Goal: Transaction & Acquisition: Obtain resource

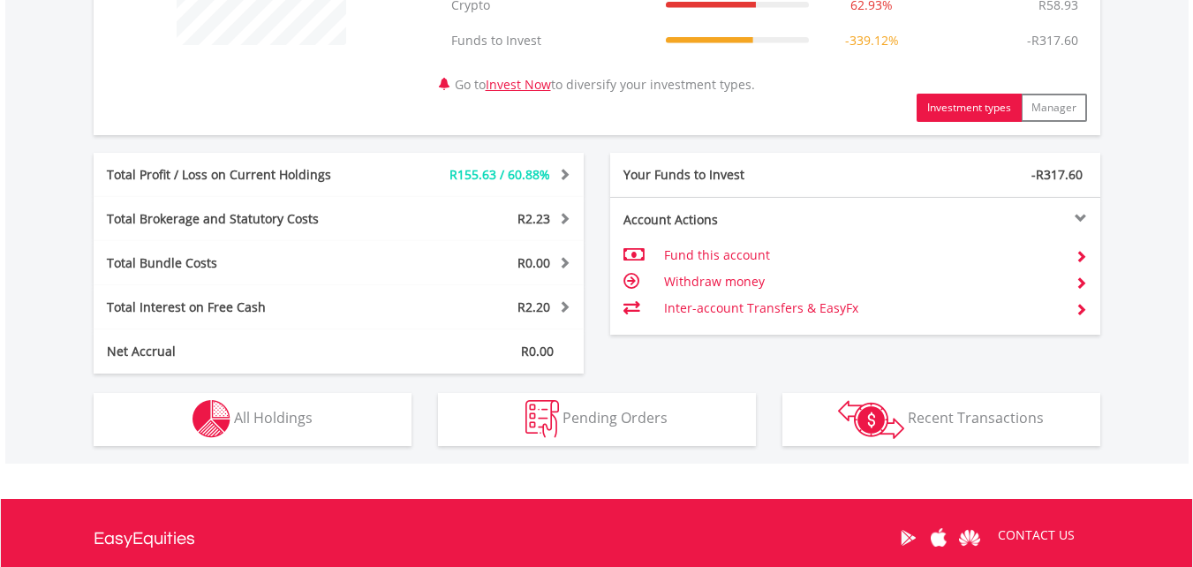
scroll to position [812, 0]
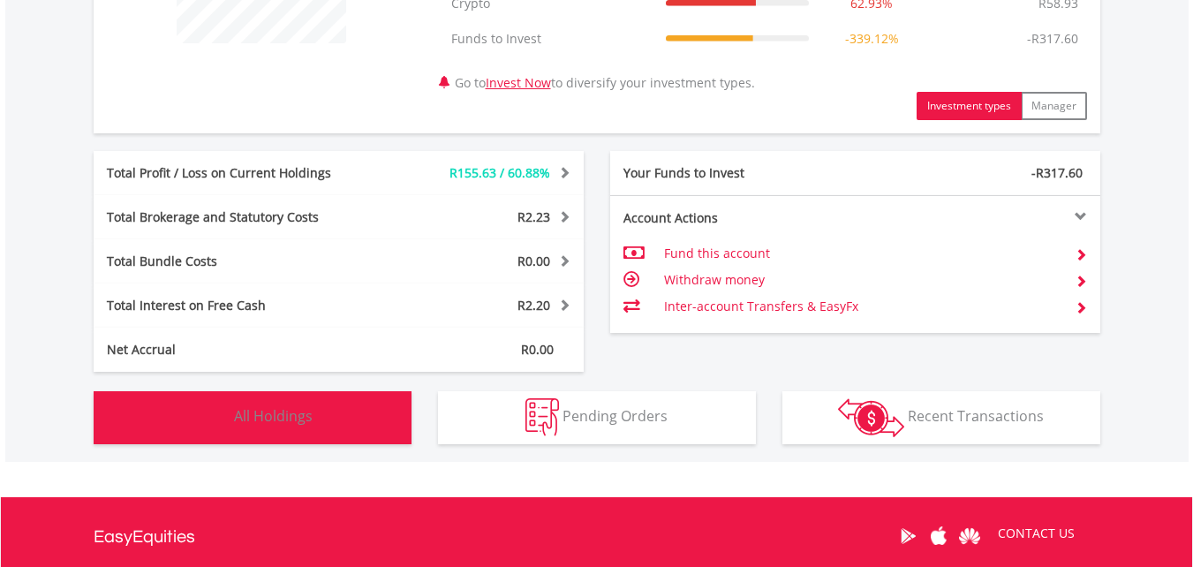
click at [374, 419] on button "Holdings All Holdings" at bounding box center [253, 417] width 318 height 53
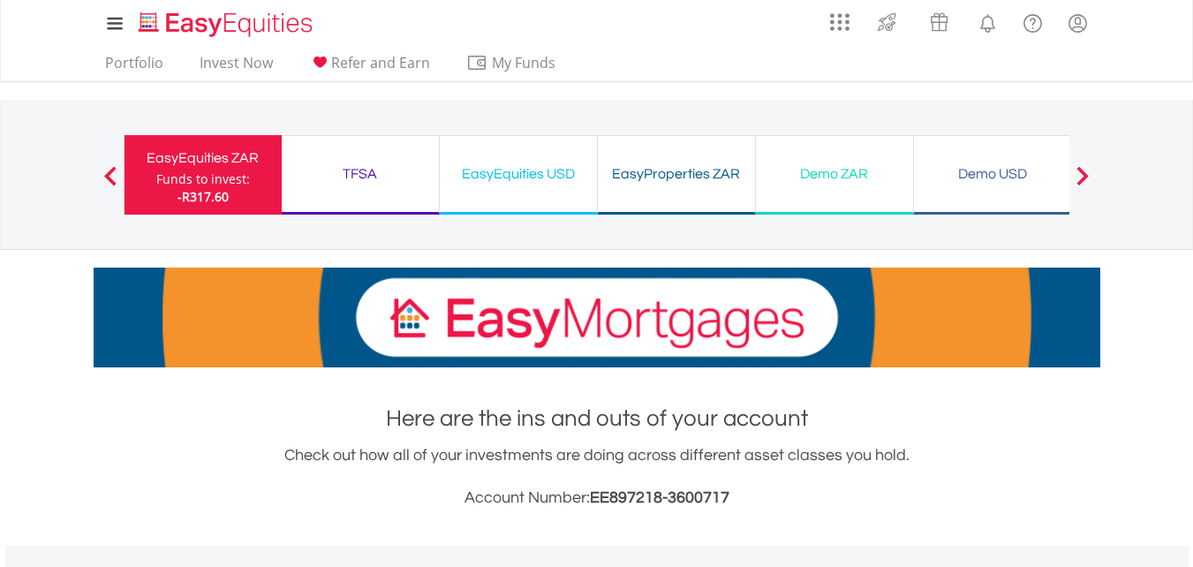
scroll to position [0, 0]
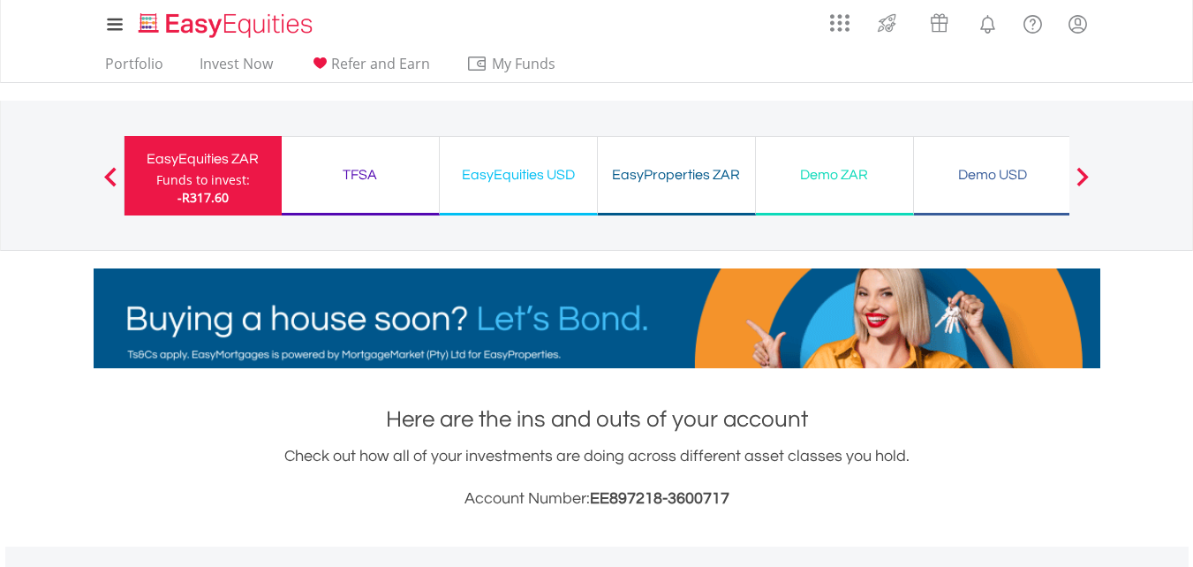
click at [643, 187] on div "EasyProperties ZAR Funds to invest: -R317.60" at bounding box center [677, 175] width 158 height 79
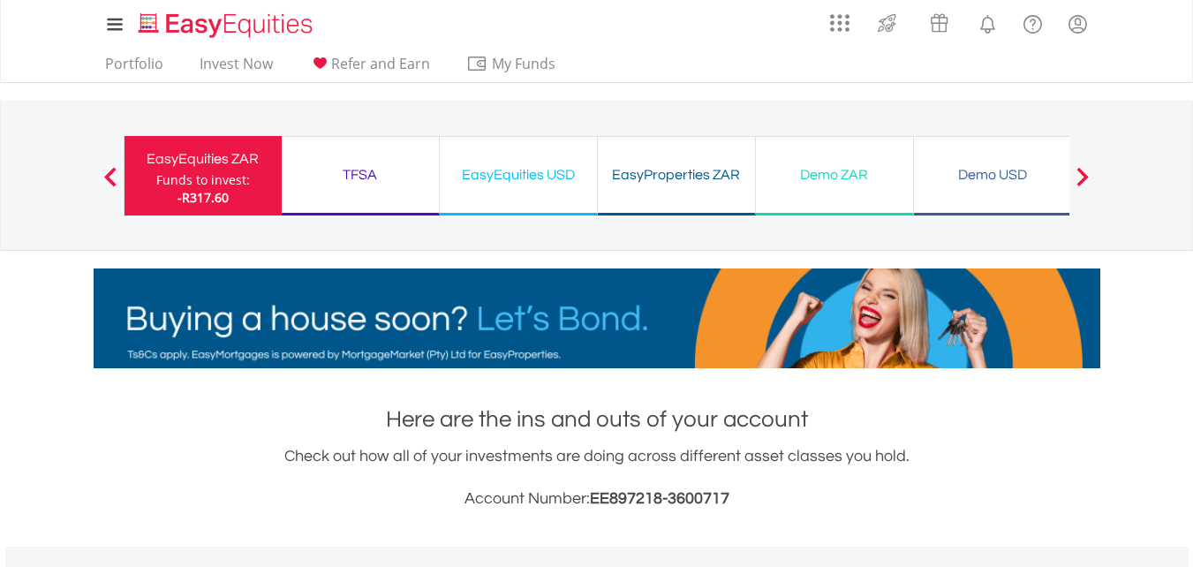
click at [526, 161] on div "EasyEquities USD Funds to invest: -R317.60" at bounding box center [519, 175] width 158 height 79
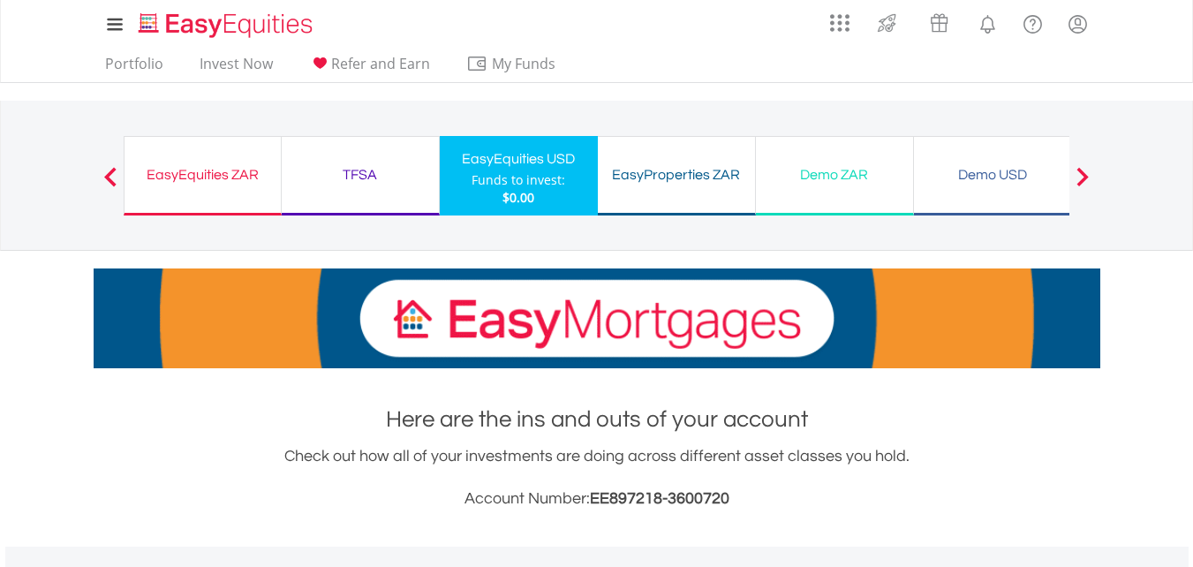
scroll to position [170, 336]
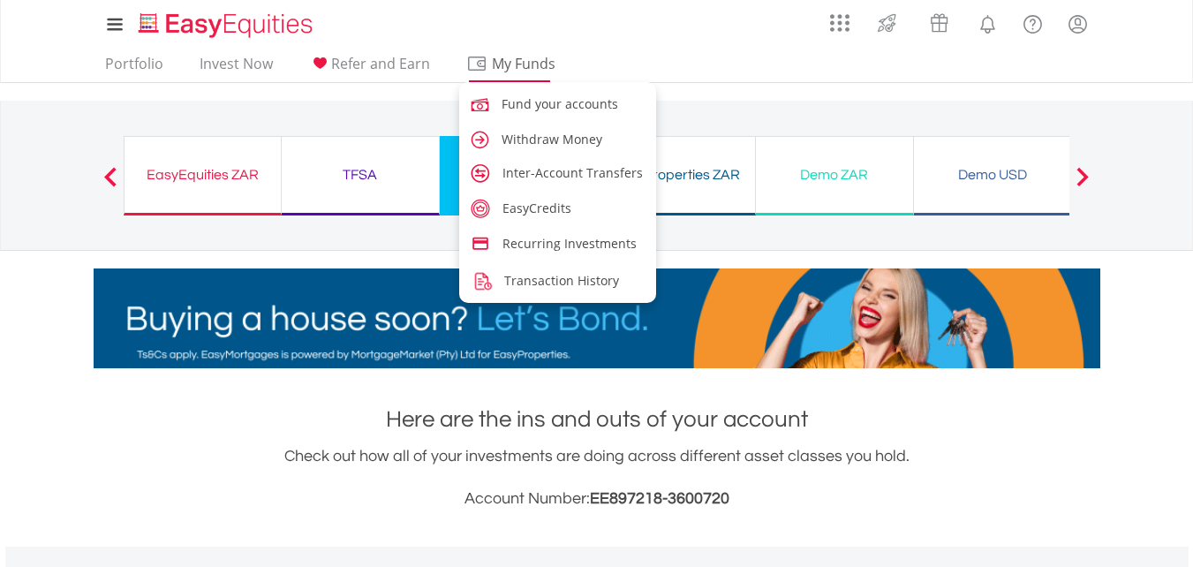
click at [490, 62] on span "My Funds" at bounding box center [524, 63] width 116 height 23
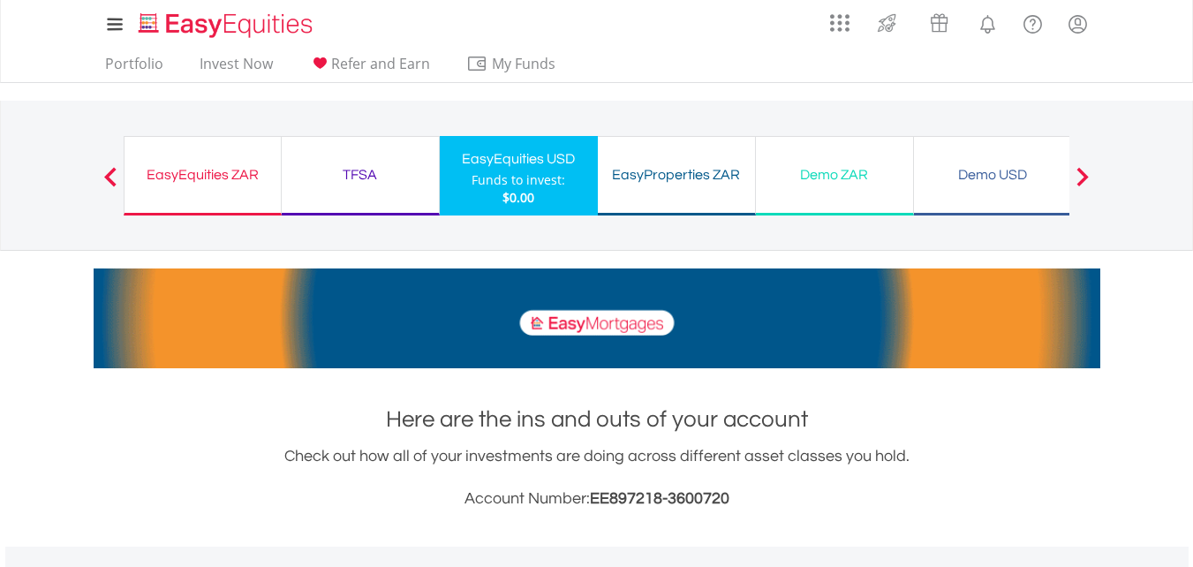
click at [254, 182] on div "EasyEquities ZAR" at bounding box center [202, 174] width 135 height 25
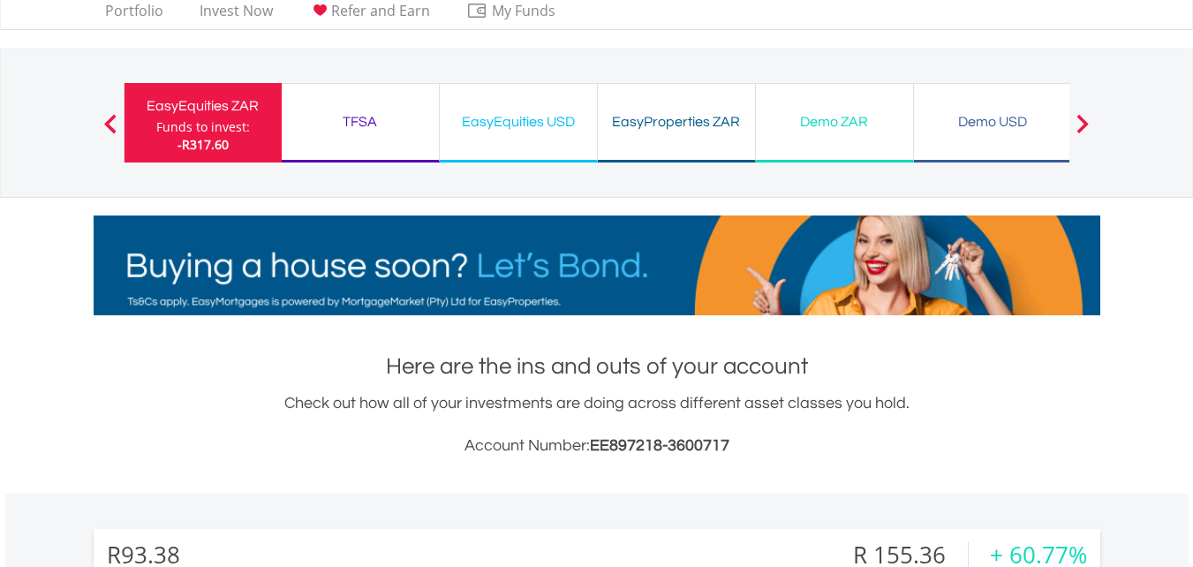
scroll to position [2, 0]
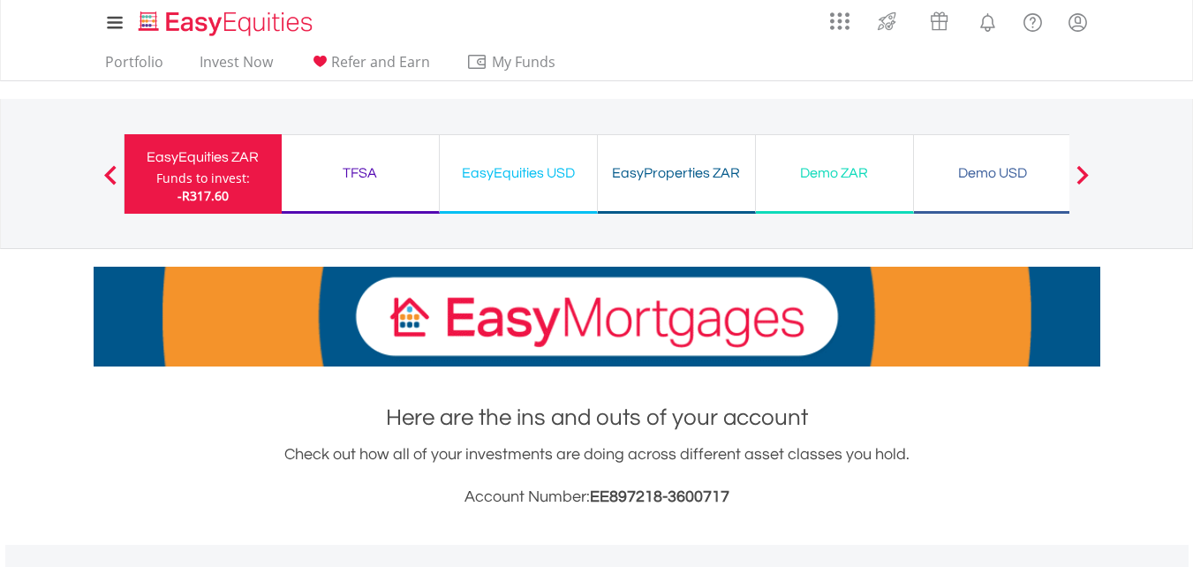
click at [499, 185] on div "EasyEquities USD" at bounding box center [518, 173] width 136 height 25
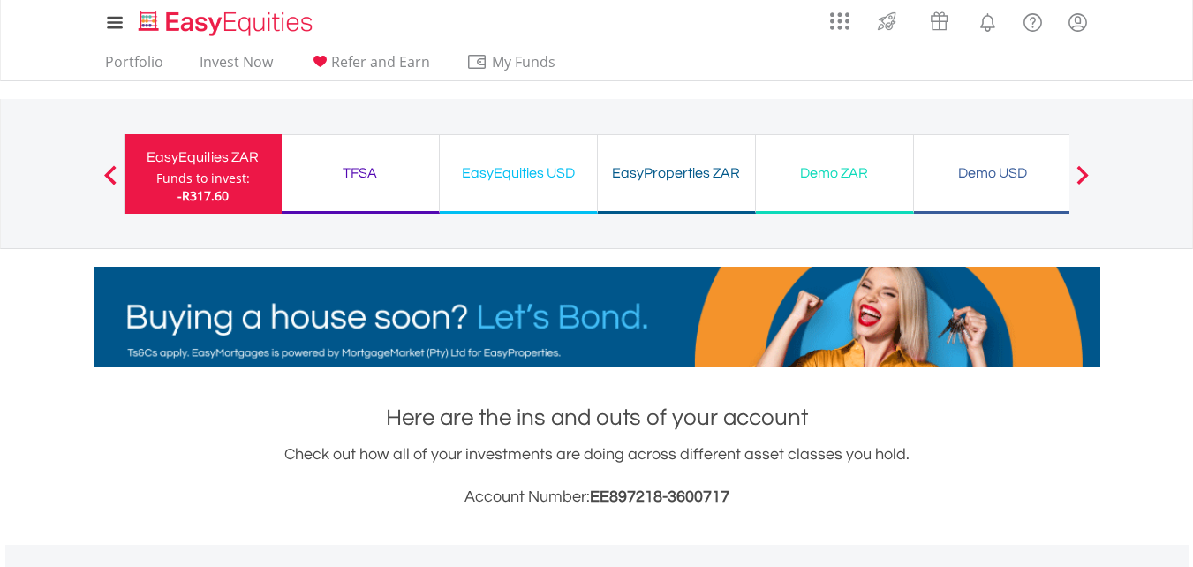
click at [499, 185] on div "EasyEquities USD" at bounding box center [518, 173] width 136 height 25
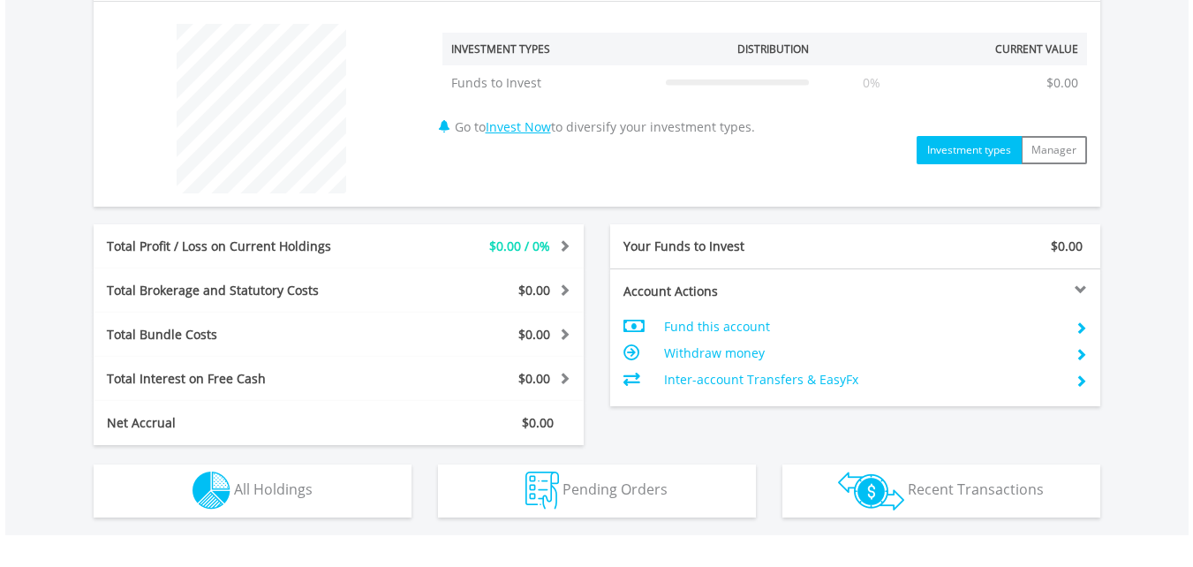
scroll to position [671, 0]
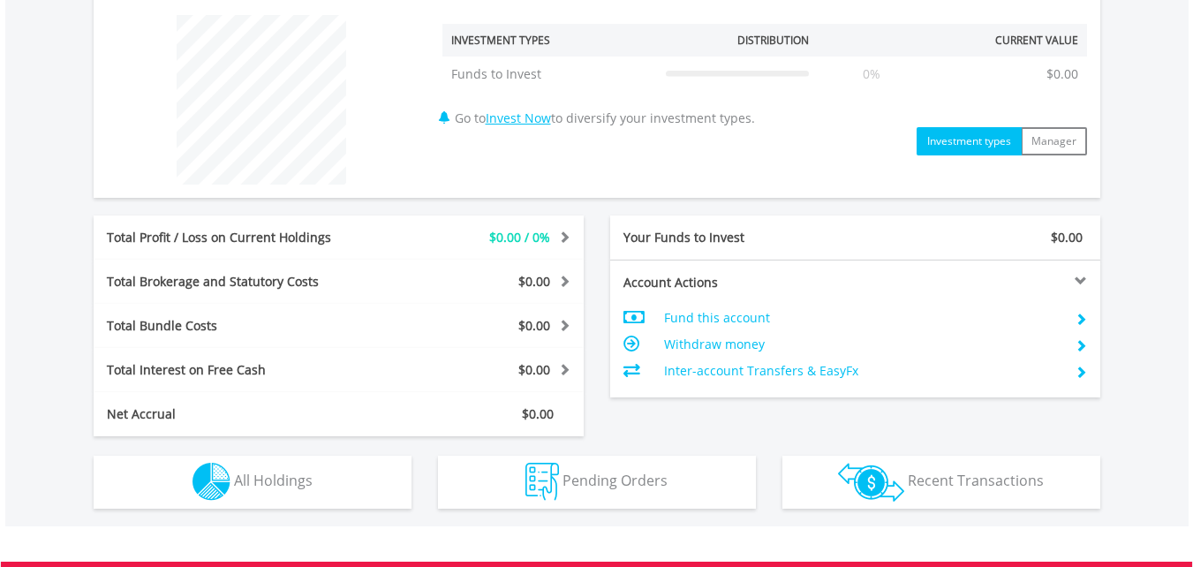
click at [716, 320] on td "Fund this account" at bounding box center [862, 318] width 397 height 26
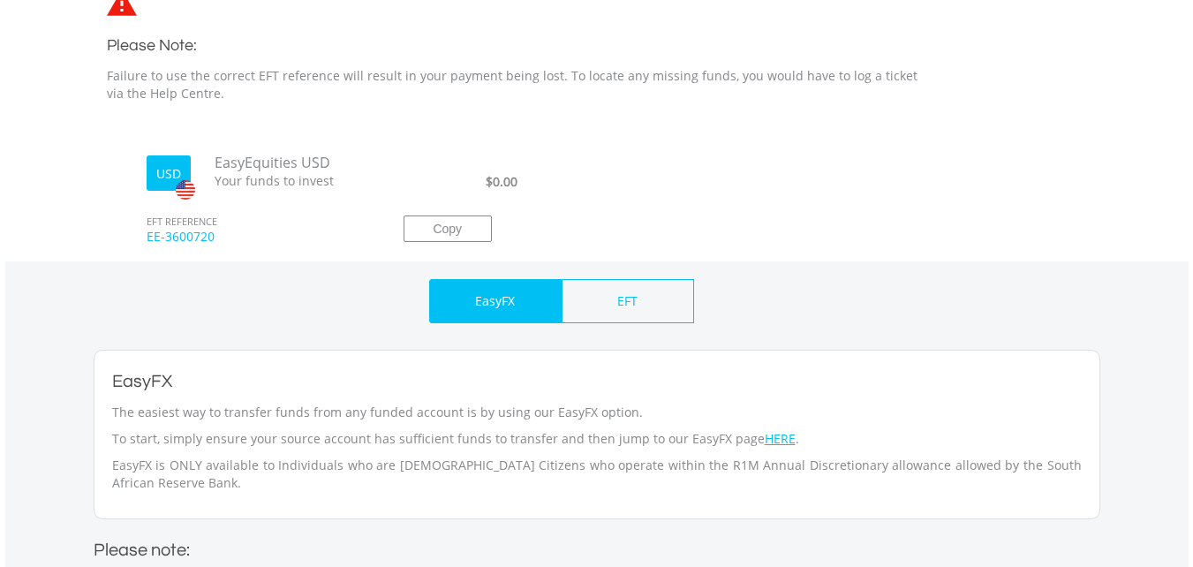
scroll to position [530, 0]
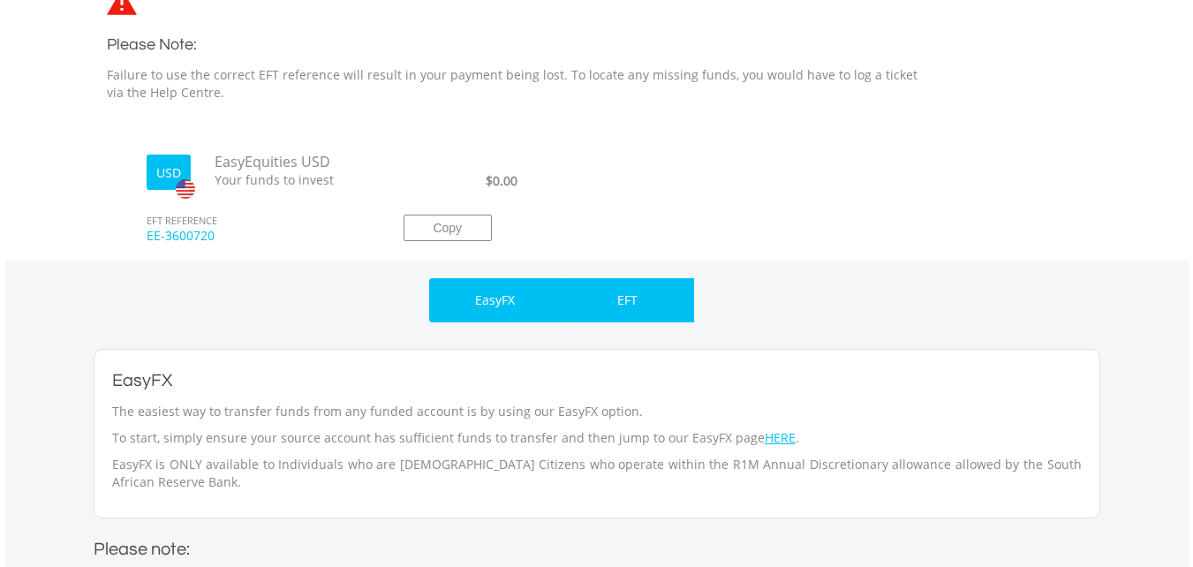
click at [650, 307] on div "EFT" at bounding box center [628, 300] width 132 height 44
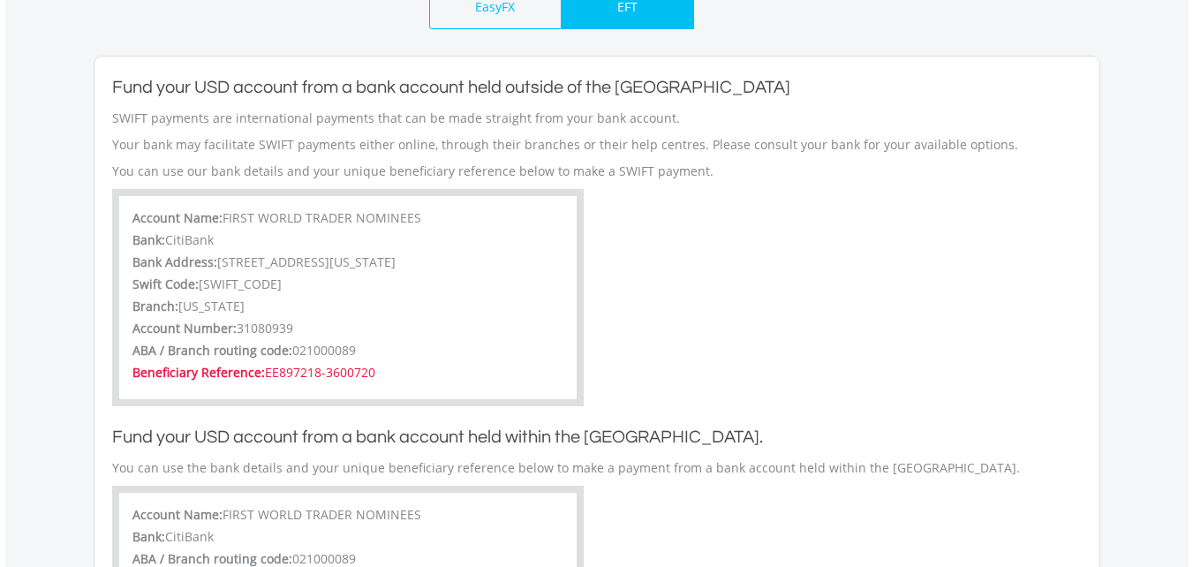
scroll to position [812, 0]
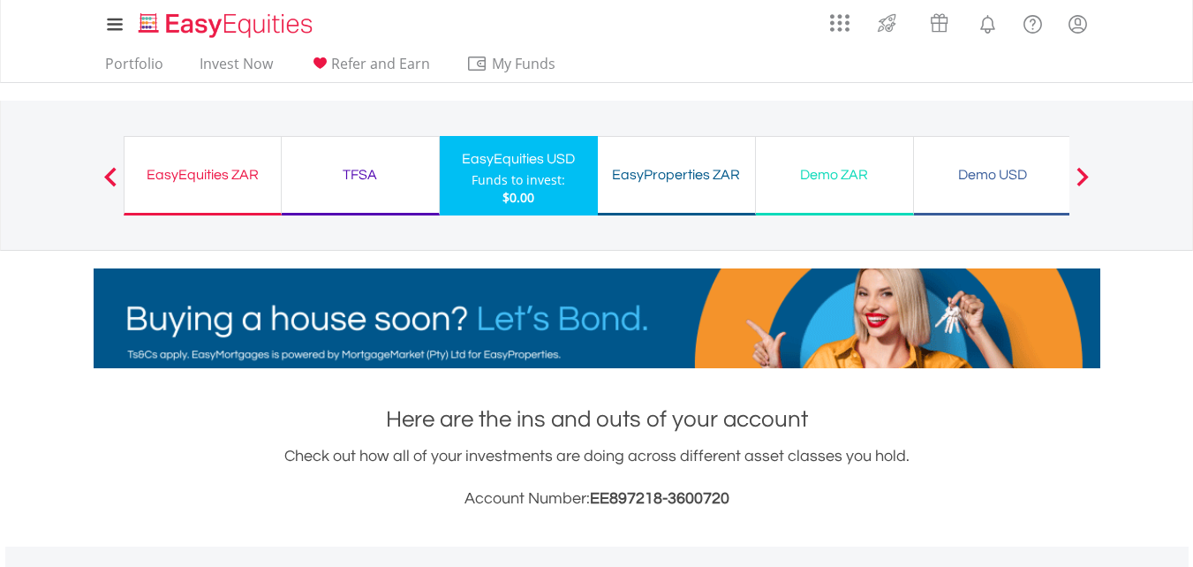
click at [853, 178] on div "Demo ZAR" at bounding box center [835, 174] width 136 height 25
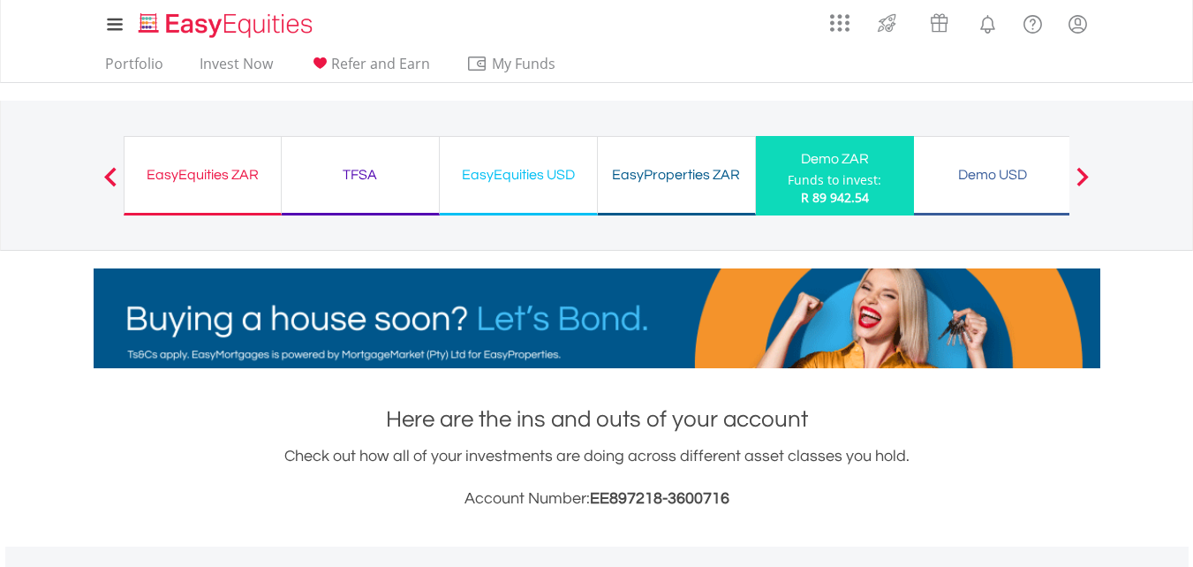
scroll to position [170, 336]
click at [980, 170] on div "Demo USD" at bounding box center [993, 174] width 136 height 25
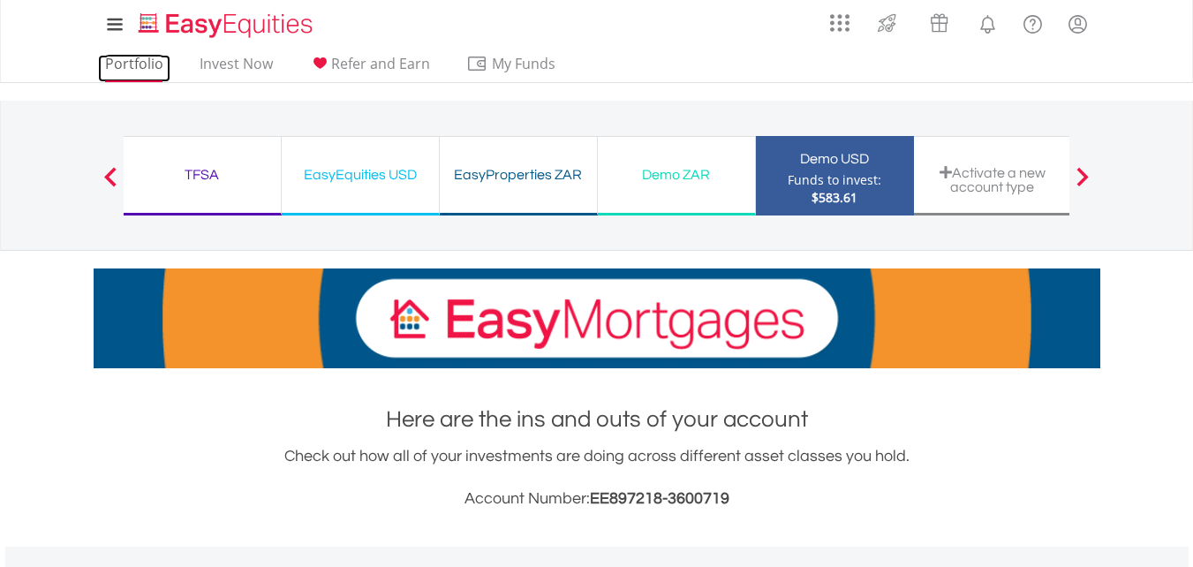
click at [131, 64] on link "Portfolio" at bounding box center [134, 68] width 72 height 27
